Goal: Transaction & Acquisition: Purchase product/service

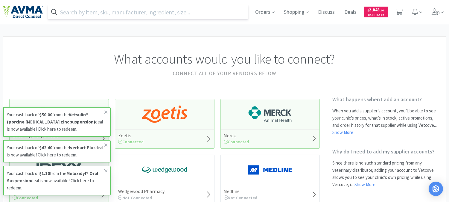
click at [176, 9] on input "text" at bounding box center [148, 12] width 200 height 14
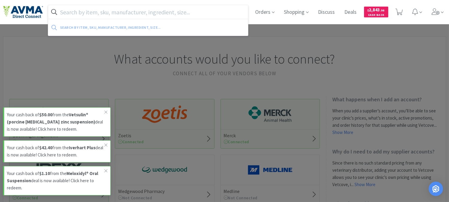
paste input "123662"
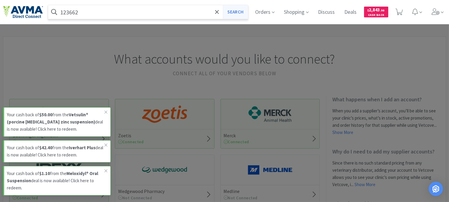
type input "123662"
click at [235, 11] on button "Search" at bounding box center [235, 12] width 25 height 14
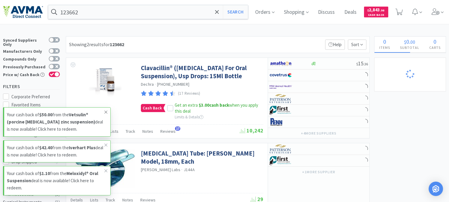
select select "4"
select select "1"
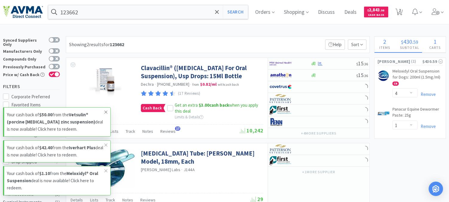
click at [107, 109] on icon at bounding box center [106, 111] width 4 height 5
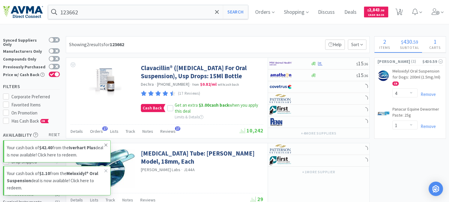
click at [107, 144] on icon at bounding box center [106, 144] width 4 height 5
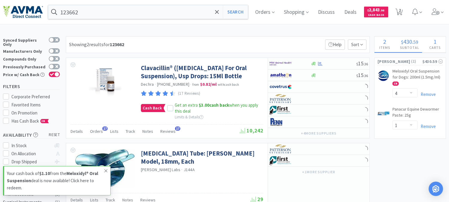
click at [106, 170] on icon at bounding box center [106, 170] width 4 height 5
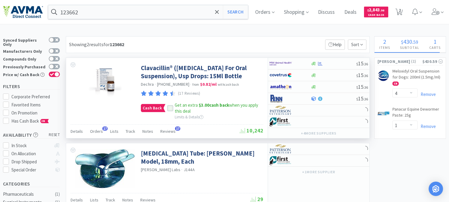
click at [172, 111] on div at bounding box center [170, 108] width 6 height 6
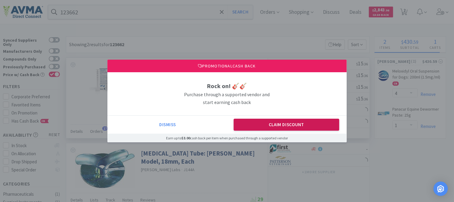
click at [261, 123] on button "Claim Discount" at bounding box center [286, 124] width 106 height 12
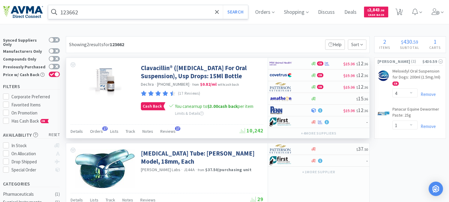
click at [123, 14] on input "123662" at bounding box center [148, 12] width 200 height 14
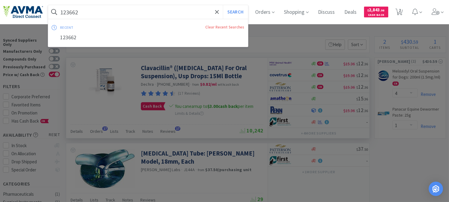
paste input "032548"
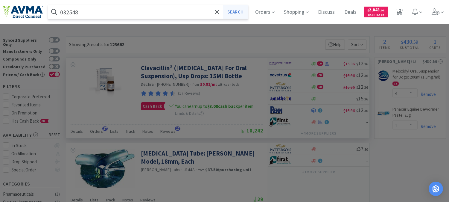
click at [233, 10] on button "Search" at bounding box center [235, 12] width 25 height 14
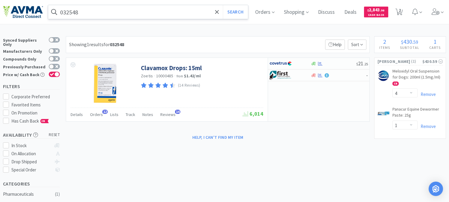
click at [93, 8] on input "032548" at bounding box center [148, 12] width 200 height 14
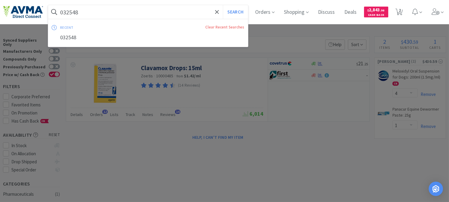
paste input "127260"
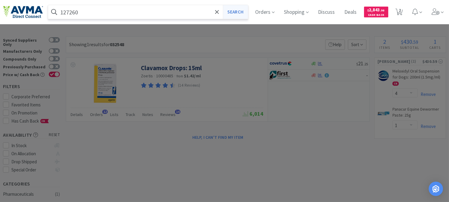
type input "127260"
click at [232, 7] on button "Search" at bounding box center [235, 12] width 25 height 14
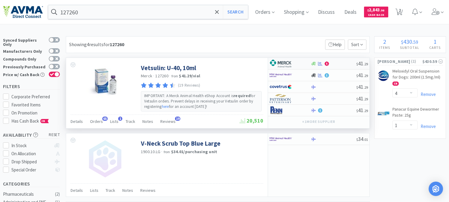
click at [283, 64] on img at bounding box center [280, 63] width 22 height 9
select select "2"
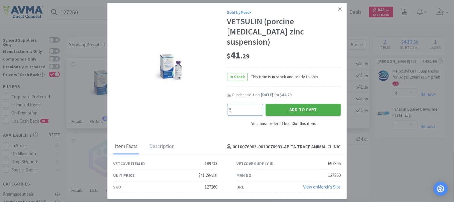
type input "5"
click at [292, 105] on button "Add to Cart" at bounding box center [302, 110] width 75 height 12
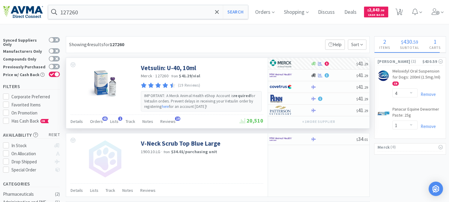
select select "5"
click at [97, 14] on input "127260" at bounding box center [148, 12] width 200 height 14
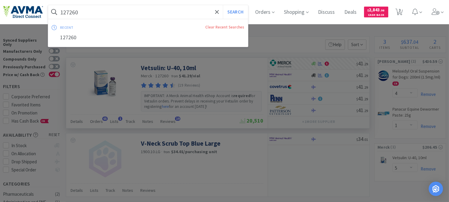
paste input "035022"
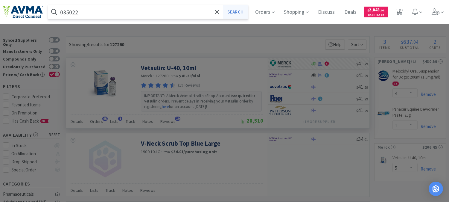
click at [240, 13] on button "Search" at bounding box center [235, 12] width 25 height 14
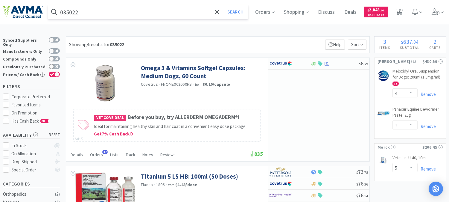
click at [114, 9] on input "035022" at bounding box center [148, 12] width 200 height 14
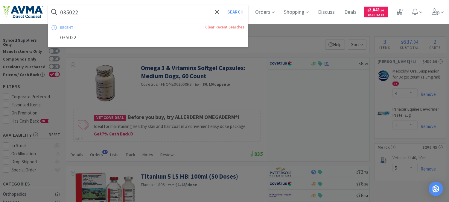
paste input "23025"
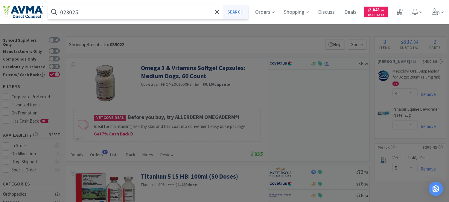
click at [236, 13] on button "Search" at bounding box center [235, 12] width 25 height 14
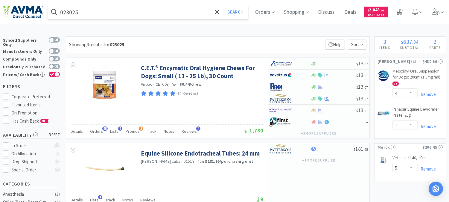
click at [100, 8] on input "023025" at bounding box center [148, 12] width 200 height 14
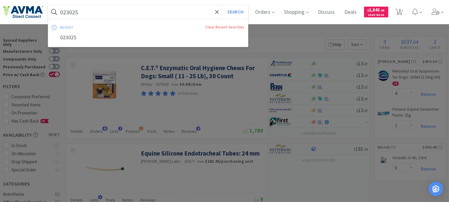
paste input "0577"
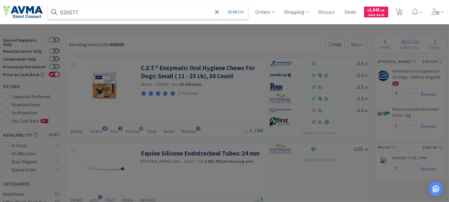
click at [223, 5] on button "Search" at bounding box center [235, 12] width 25 height 14
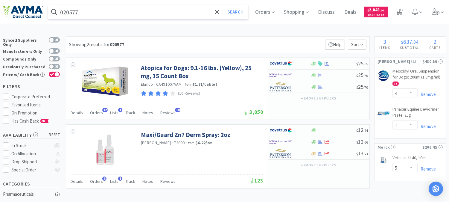
click at [100, 16] on input "020577" at bounding box center [148, 12] width 200 height 14
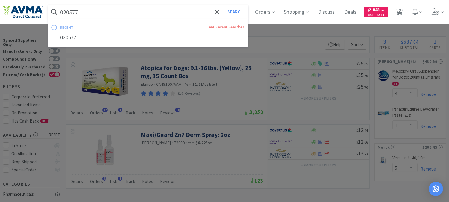
paste input "352"
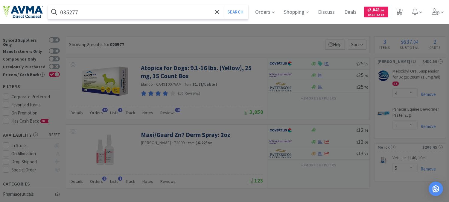
click at [223, 5] on button "Search" at bounding box center [235, 12] width 25 height 14
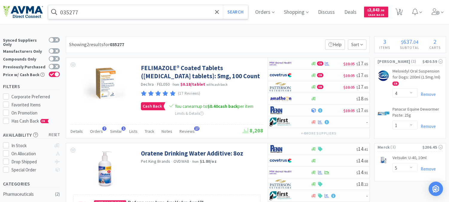
click at [108, 10] on input "035277" at bounding box center [148, 12] width 200 height 14
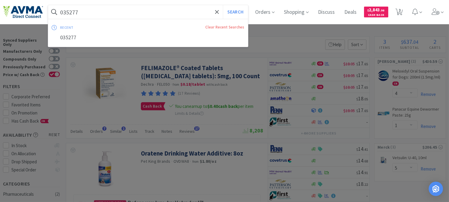
paste input "78507629"
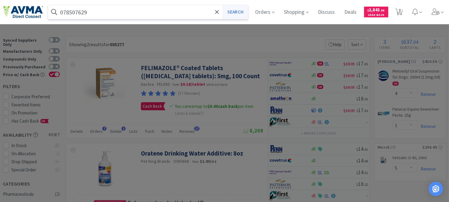
type input "078507629"
click at [239, 13] on button "Search" at bounding box center [235, 12] width 25 height 14
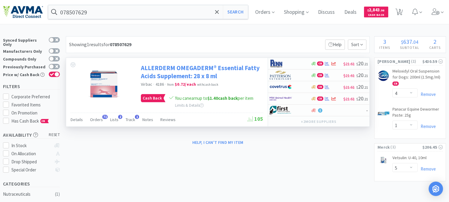
click at [184, 70] on link "ALLERDERM OMEGADERM® Essential Fatty Acids Supplement: 28 x 8 ml" at bounding box center [201, 72] width 121 height 16
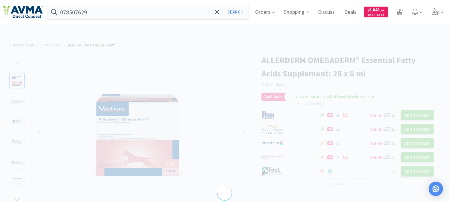
select select "188061"
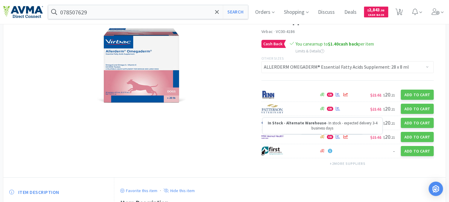
scroll to position [66, 0]
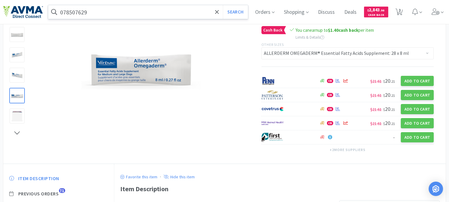
click at [121, 16] on input "078507629" at bounding box center [148, 12] width 200 height 14
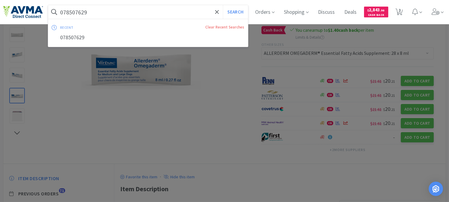
paste input "907093"
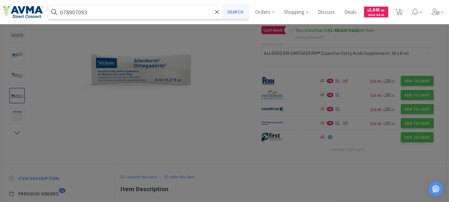
type input "078907093"
click at [235, 11] on button "Search" at bounding box center [235, 12] width 25 height 14
select select "4"
select select "1"
select select "5"
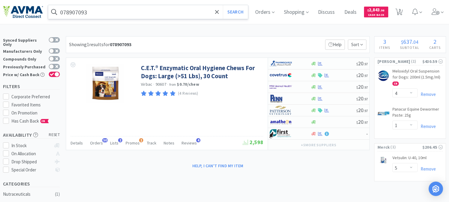
click at [100, 15] on input "078907093" at bounding box center [148, 12] width 200 height 14
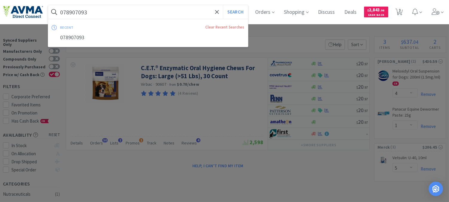
paste input "34204"
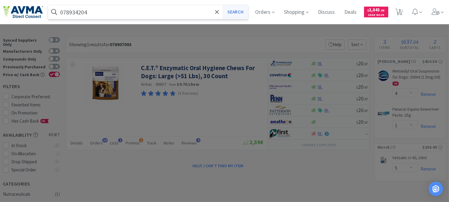
click at [239, 13] on button "Search" at bounding box center [235, 12] width 25 height 14
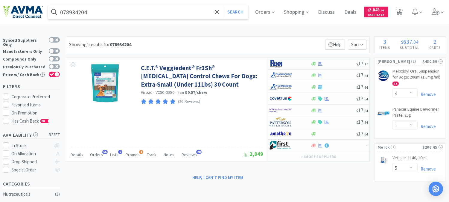
click at [98, 10] on input "078934204" at bounding box center [148, 12] width 200 height 14
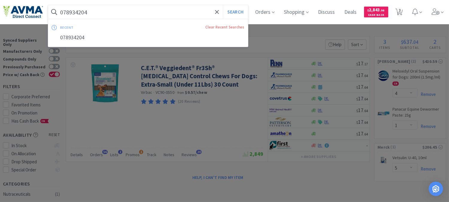
paste input "360742"
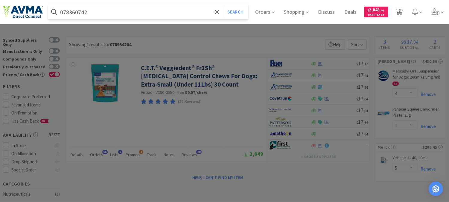
click at [223, 5] on button "Search" at bounding box center [235, 12] width 25 height 14
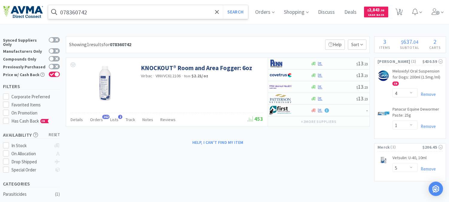
click at [97, 13] on input "078360742" at bounding box center [148, 12] width 200 height 14
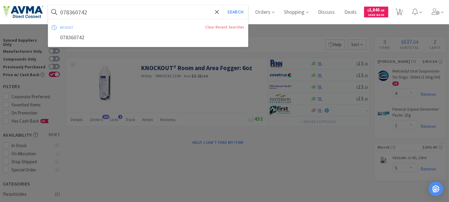
paste input "VAM2595"
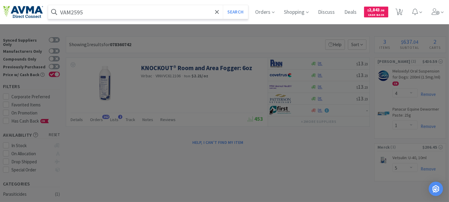
click at [223, 5] on button "Search" at bounding box center [235, 12] width 25 height 14
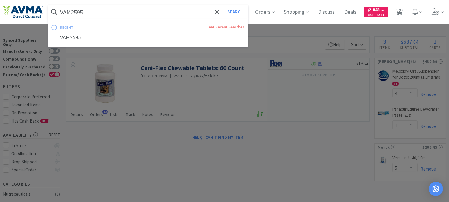
click at [128, 10] on input "VAM2595" at bounding box center [148, 12] width 200 height 14
paste input "3005441"
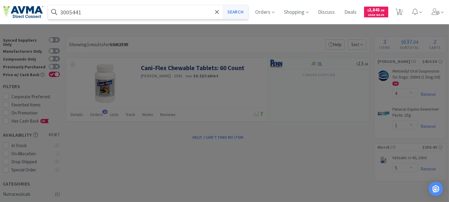
type input "3005441"
click at [235, 10] on button "Search" at bounding box center [235, 12] width 25 height 14
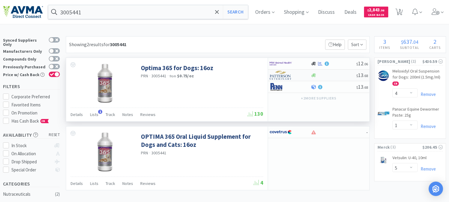
click at [280, 74] on img at bounding box center [280, 75] width 22 height 9
select select "1"
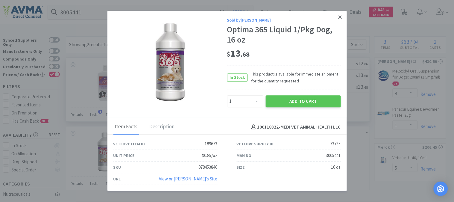
click at [339, 16] on icon at bounding box center [339, 16] width 3 height 5
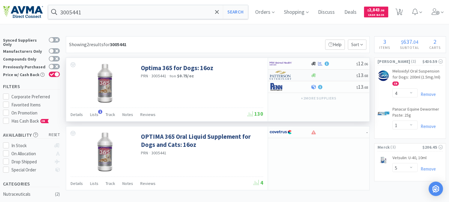
click at [276, 77] on img at bounding box center [280, 75] width 22 height 9
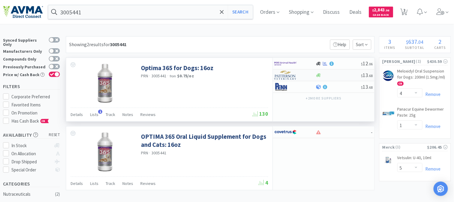
select select "1"
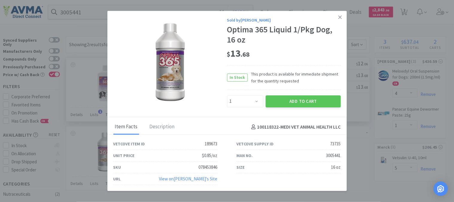
click at [199, 167] on div "078453846" at bounding box center [208, 167] width 19 height 7
copy div "078453846"
click at [342, 17] on link at bounding box center [340, 17] width 10 height 13
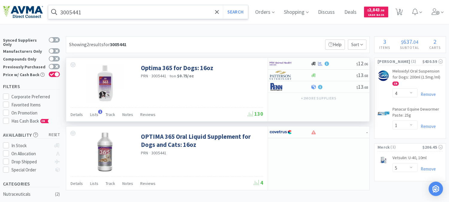
click at [97, 10] on input "3005441" at bounding box center [148, 12] width 200 height 14
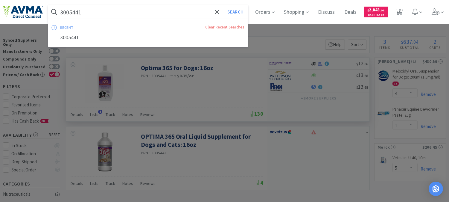
paste input "20205 3 20206 3"
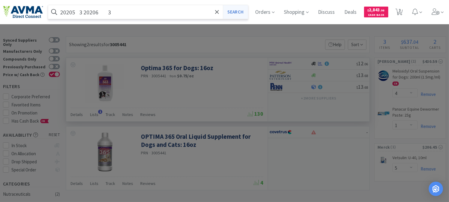
click at [239, 11] on button "Search" at bounding box center [235, 12] width 25 height 14
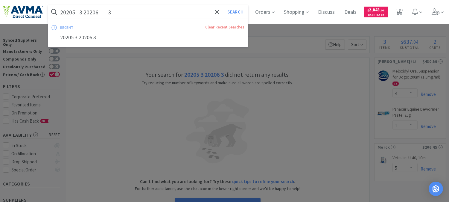
paste input "078934206"
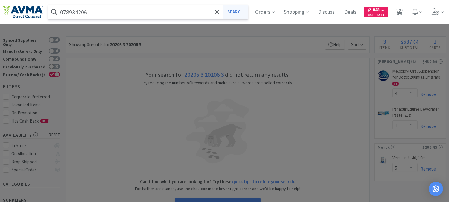
click at [232, 13] on button "Search" at bounding box center [235, 12] width 25 height 14
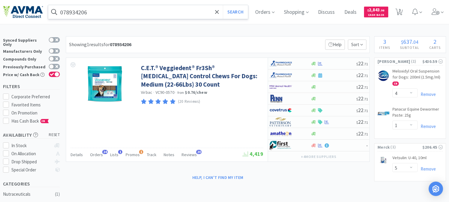
click at [103, 10] on input "078934206" at bounding box center [148, 12] width 200 height 14
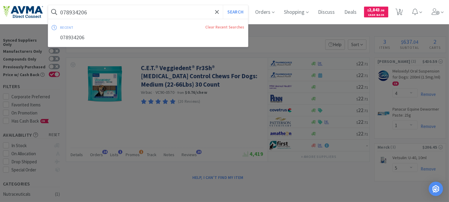
paste input "347157"
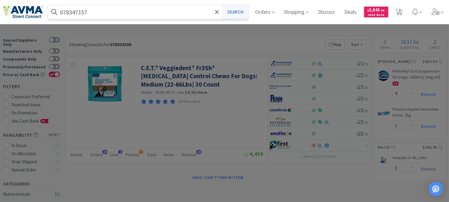
click at [237, 10] on button "Search" at bounding box center [235, 12] width 25 height 14
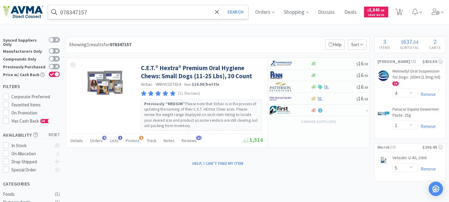
click at [100, 13] on input "078347157" at bounding box center [148, 12] width 200 height 14
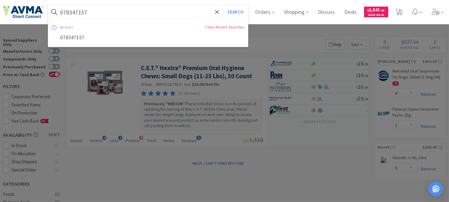
paste input "18873"
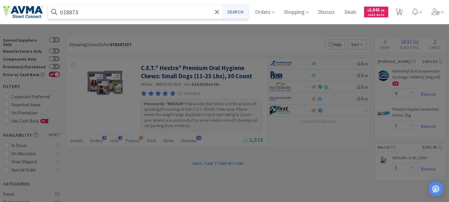
click at [237, 12] on button "Search" at bounding box center [235, 12] width 25 height 14
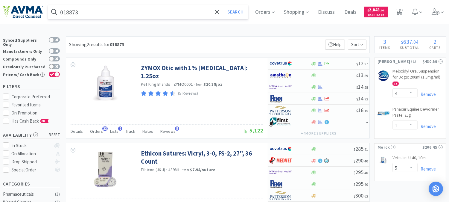
click at [99, 11] on input "018873" at bounding box center [148, 12] width 200 height 14
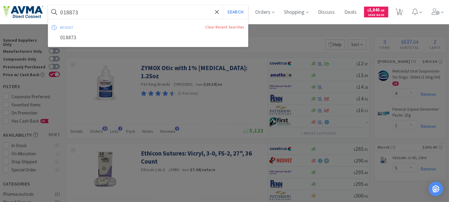
paste input "713434"
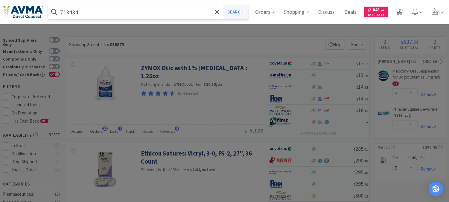
click at [229, 10] on button "Search" at bounding box center [235, 12] width 25 height 14
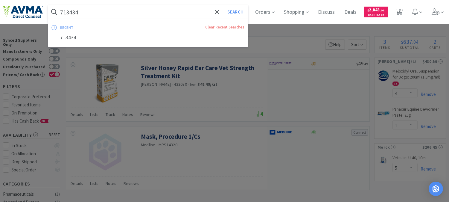
click at [105, 14] on input "713434" at bounding box center [148, 12] width 200 height 14
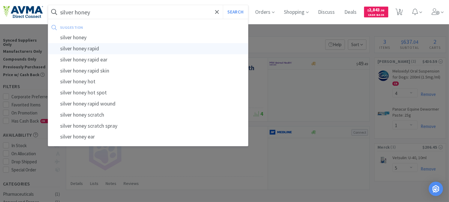
click at [94, 45] on div "silver honey rapid" at bounding box center [148, 48] width 200 height 11
type input "silver honey rapid"
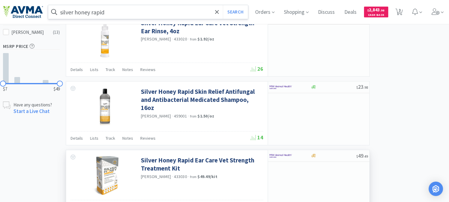
scroll to position [265, 0]
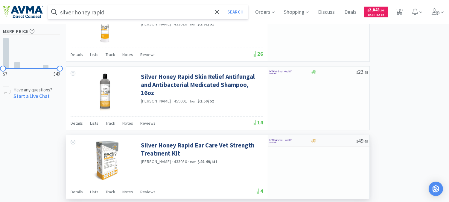
click at [279, 141] on img at bounding box center [280, 140] width 22 height 9
select select "6"
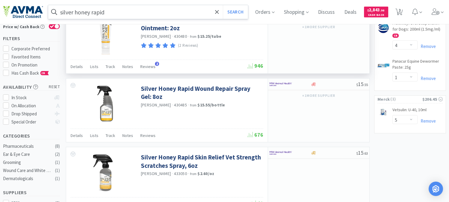
scroll to position [0, 0]
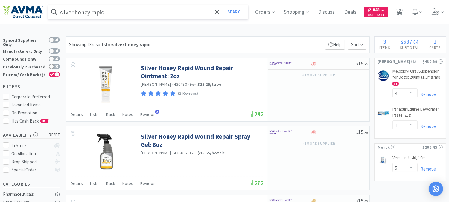
click at [116, 13] on input "silver honey rapid" at bounding box center [148, 12] width 200 height 14
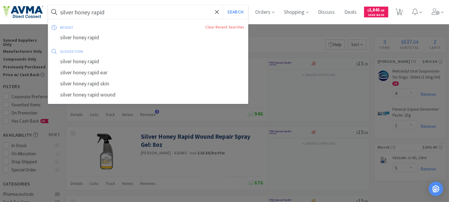
paste input "PVS8200S"
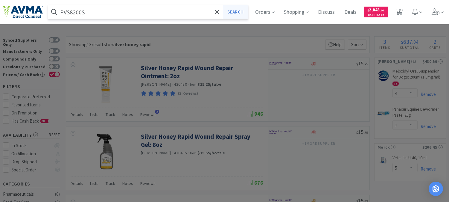
click at [234, 11] on button "Search" at bounding box center [235, 12] width 25 height 14
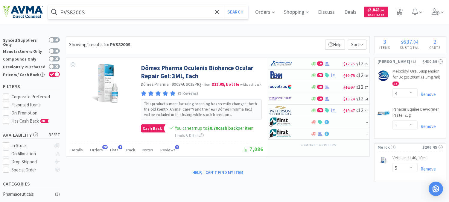
click at [95, 13] on input "PVS8200S" at bounding box center [148, 12] width 200 height 14
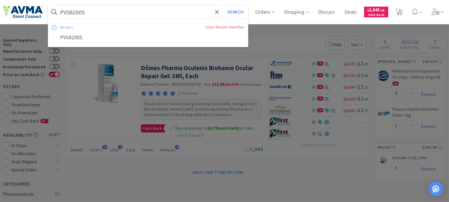
paste input "123061"
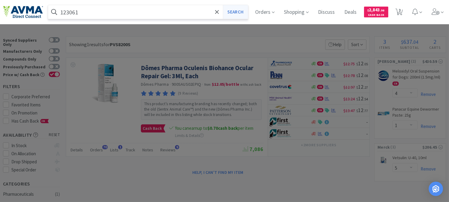
type input "123061"
click at [242, 13] on button "Search" at bounding box center [235, 12] width 25 height 14
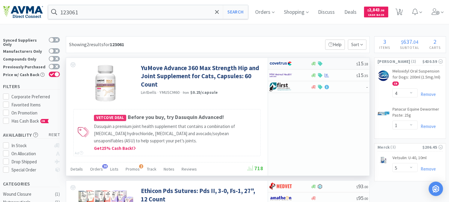
click at [277, 65] on img at bounding box center [280, 63] width 22 height 9
select select "1"
